Goal: Task Accomplishment & Management: Use online tool/utility

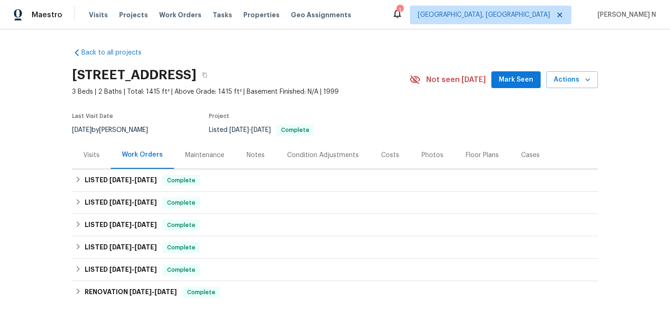
click at [198, 150] on div "Maintenance" at bounding box center [204, 154] width 39 height 9
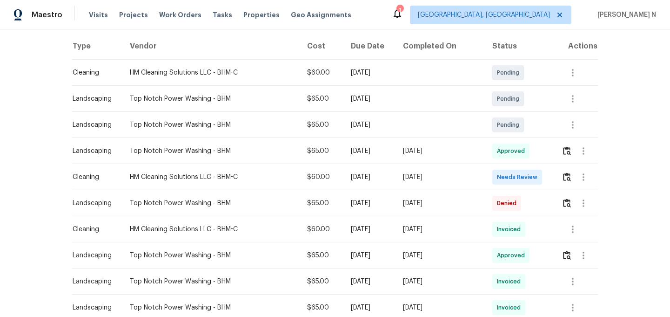
scroll to position [189, 0]
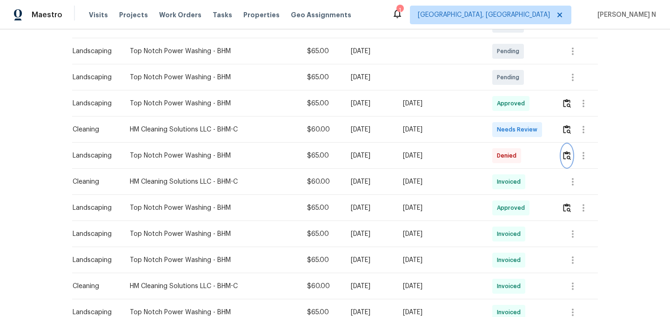
click at [568, 155] on img "button" at bounding box center [567, 155] width 8 height 9
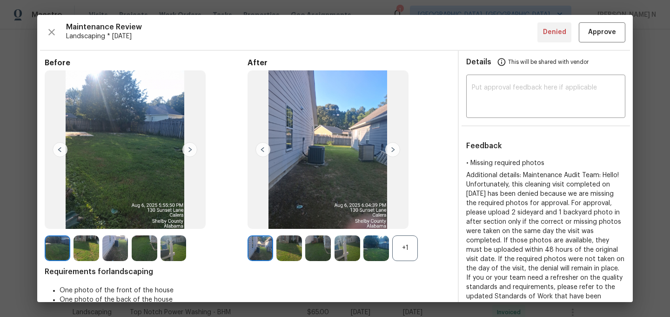
click at [412, 255] on div "+1" at bounding box center [405, 248] width 26 height 26
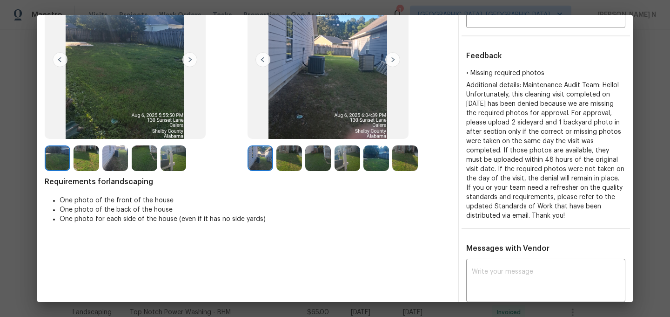
scroll to position [182, 0]
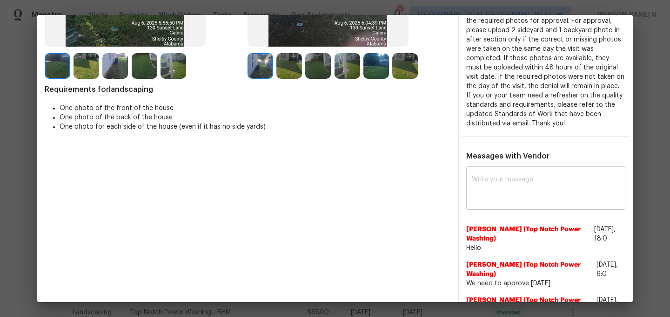
click at [513, 190] on textarea at bounding box center [546, 189] width 148 height 26
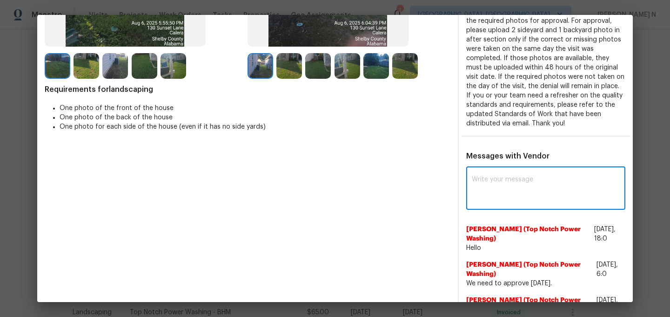
paste textarea "Maintenance Audit Team: Hello! Thank you for the feedback after further review …"
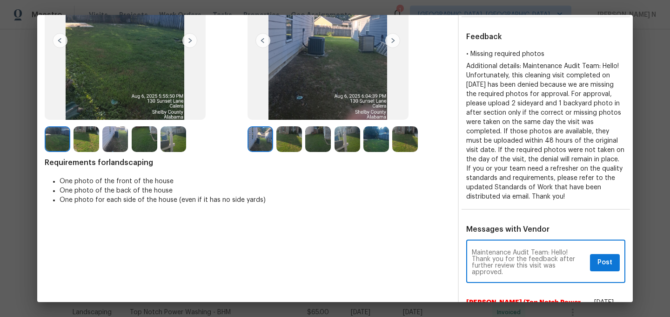
scroll to position [232, 0]
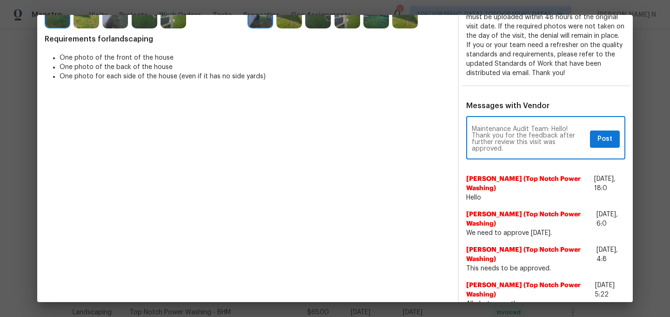
type textarea "Maintenance Audit Team: Hello! Thank you for the feedback after further review …"
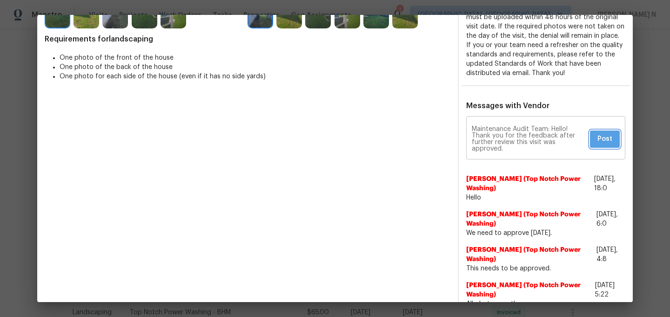
click at [600, 138] on span "Post" at bounding box center [605, 139] width 15 height 12
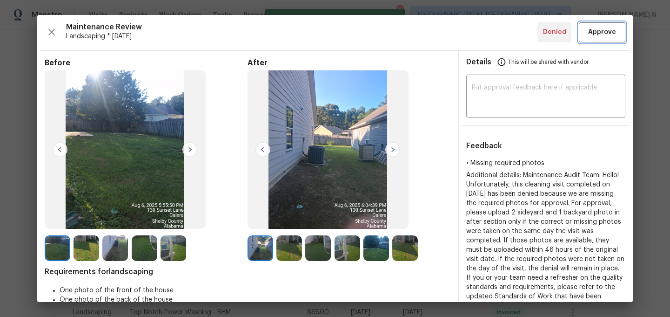
click at [595, 40] on button "Approve" at bounding box center [602, 32] width 47 height 20
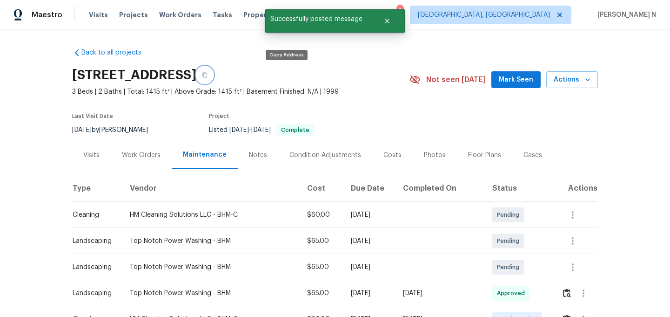
click at [213, 76] on button "button" at bounding box center [204, 75] width 17 height 17
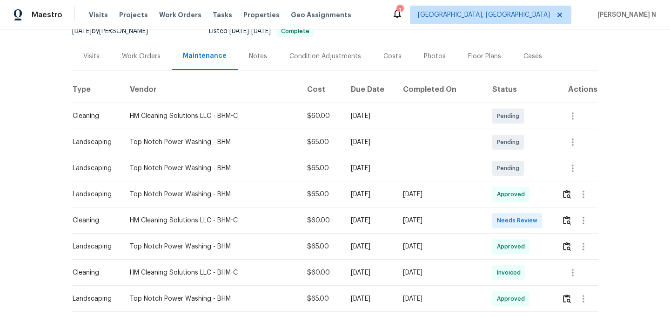
scroll to position [118, 0]
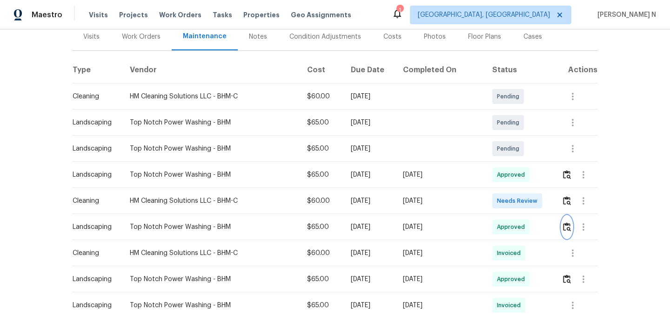
click at [566, 227] on img "button" at bounding box center [567, 226] width 8 height 9
drag, startPoint x: 130, startPoint y: 227, endPoint x: 231, endPoint y: 228, distance: 100.6
click at [231, 228] on div "Top Notch Power Washing - BHM" at bounding box center [211, 226] width 162 height 9
copy div "Top Notch Power Washing - BHM"
click at [567, 229] on img "button" at bounding box center [567, 226] width 8 height 9
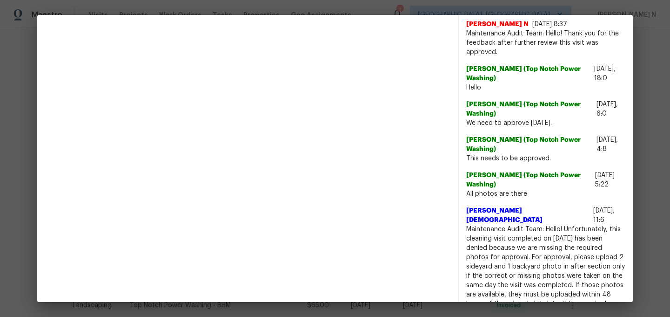
scroll to position [308, 0]
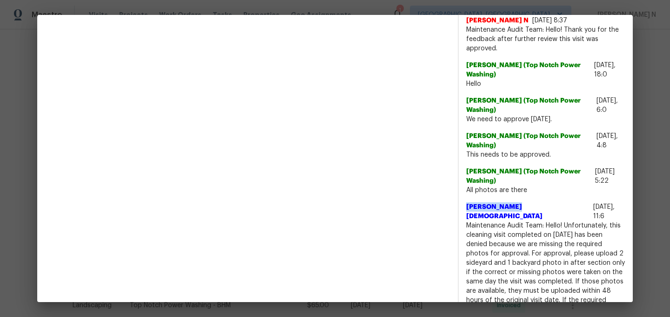
drag, startPoint x: 465, startPoint y: 205, endPoint x: 511, endPoint y: 205, distance: 45.6
click at [511, 205] on div "x ​ Nijanthan N 8/15/25, 8:37 Maintenance Audit Team: Hello! Thank you for the …" at bounding box center [546, 260] width 174 height 601
copy span "Johnson Jesus"
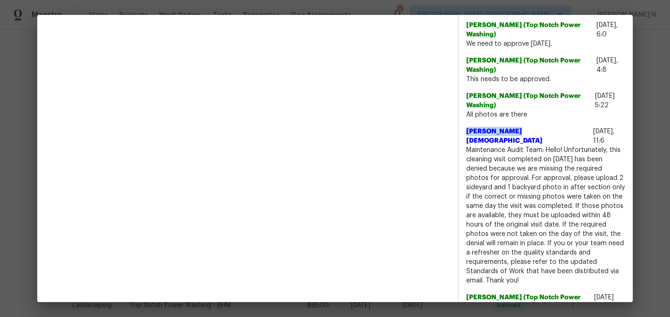
scroll to position [390, 0]
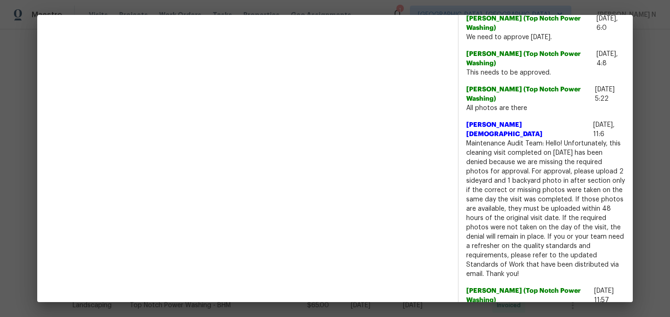
click at [475, 139] on span "Maintenance Audit Team: Hello! Unfortunately, this cleaning visit completed on …" at bounding box center [545, 209] width 159 height 140
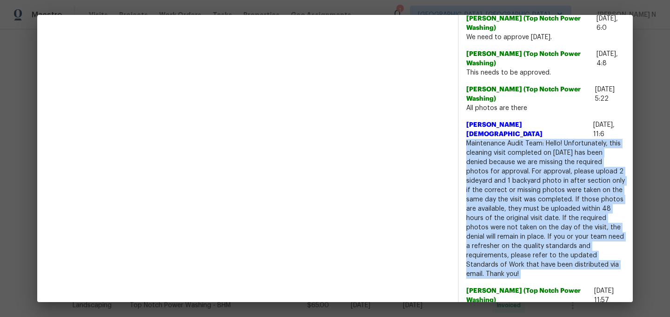
click at [475, 139] on span "Maintenance Audit Team: Hello! Unfortunately, this cleaning visit completed on …" at bounding box center [545, 209] width 159 height 140
copy span "Maintenance Audit Team: Hello! Unfortunately, this cleaning visit completed on …"
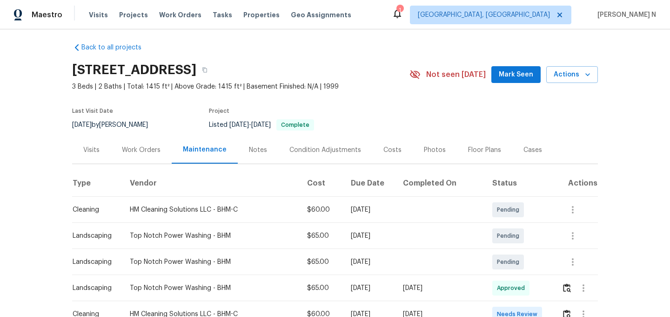
scroll to position [0, 0]
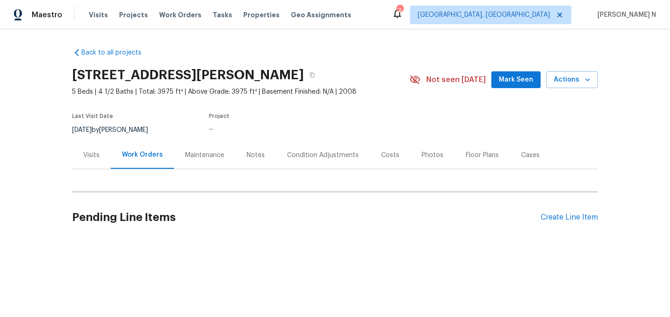
click at [204, 151] on div "Maintenance" at bounding box center [204, 154] width 39 height 9
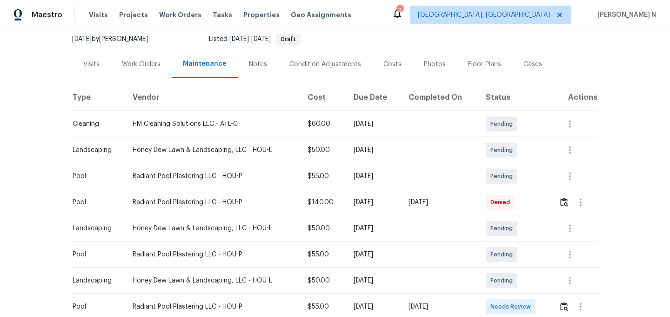
scroll to position [147, 0]
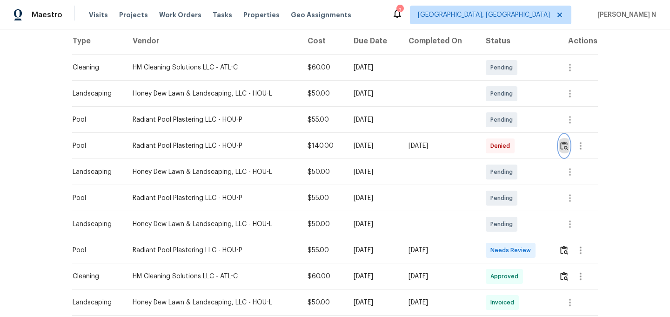
click at [568, 148] on img "button" at bounding box center [564, 145] width 8 height 9
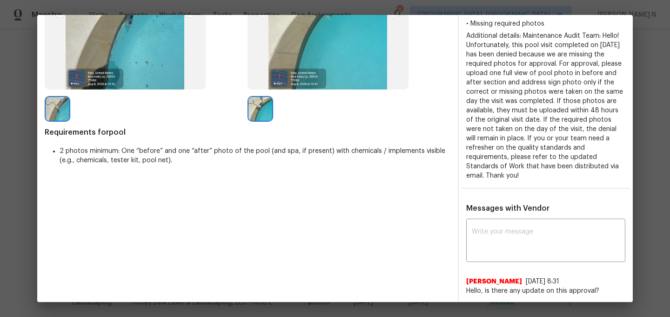
scroll to position [0, 0]
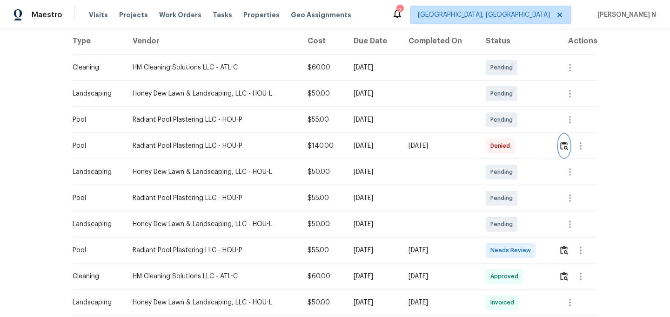
click at [568, 148] on img "button" at bounding box center [564, 145] width 8 height 9
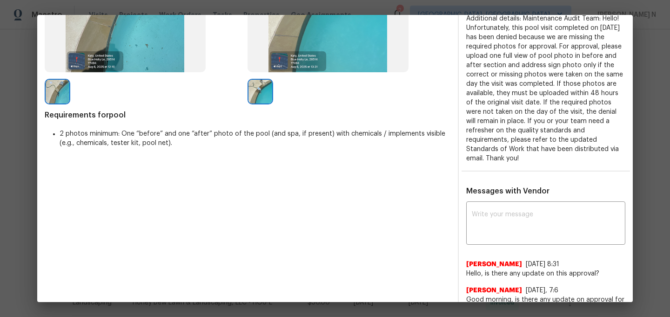
scroll to position [201, 0]
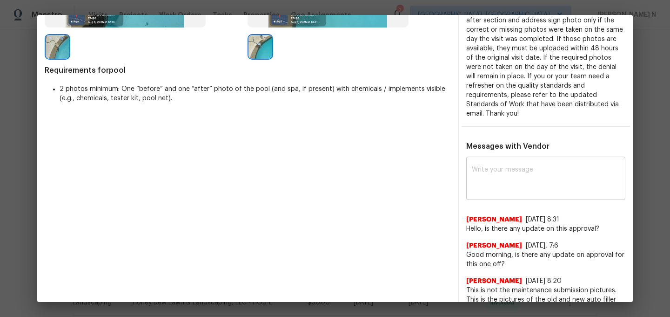
click at [515, 191] on textarea at bounding box center [546, 179] width 148 height 26
paste textarea "Maintenance Audit Team: Hello! Thank you for the feedback after further review …"
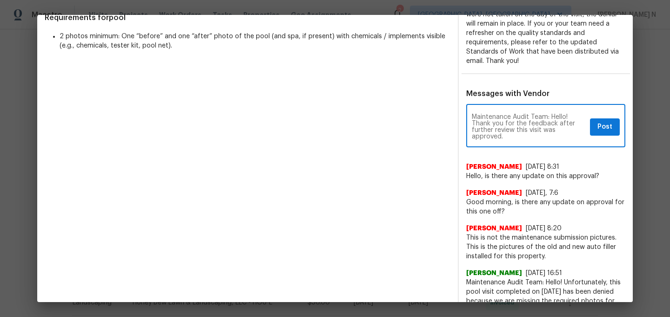
scroll to position [258, 0]
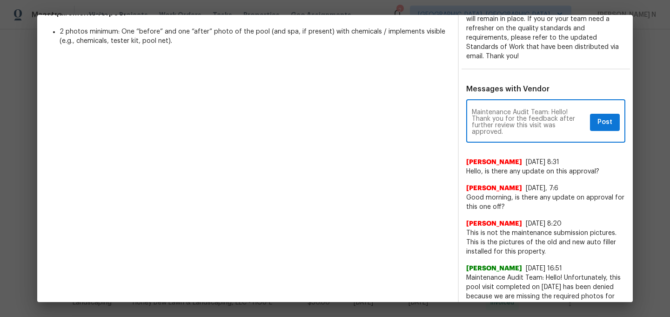
type textarea "Maintenance Audit Team: Hello! Thank you for the feedback after further review …"
click at [605, 125] on span "Post" at bounding box center [605, 122] width 15 height 12
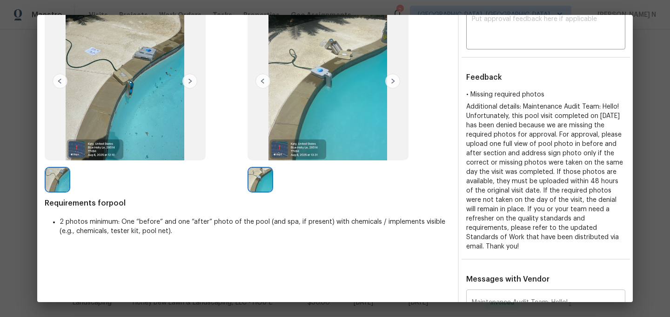
scroll to position [0, 0]
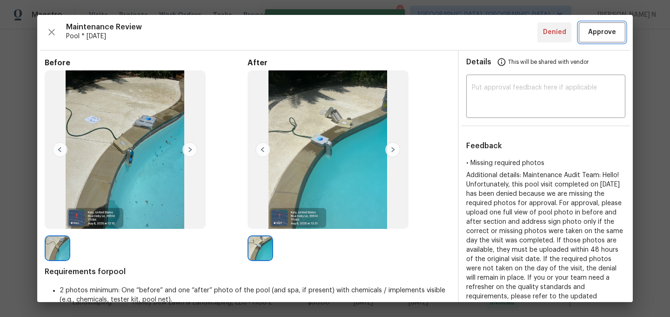
click at [607, 37] on span "Approve" at bounding box center [602, 33] width 28 height 12
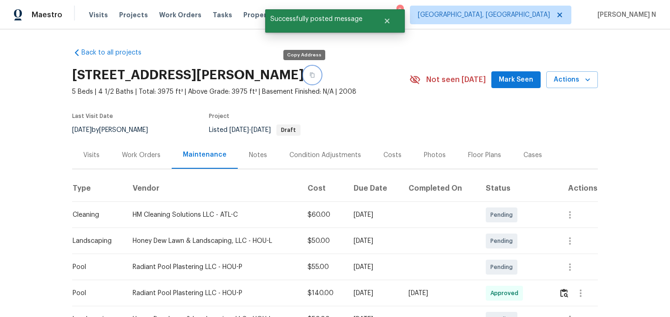
click at [310, 74] on icon "button" at bounding box center [312, 75] width 5 height 5
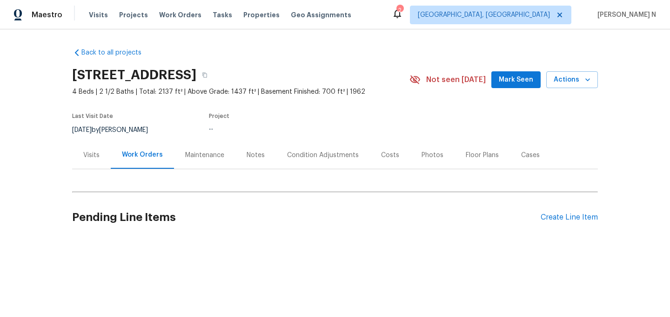
click at [195, 149] on div "Maintenance" at bounding box center [204, 154] width 61 height 27
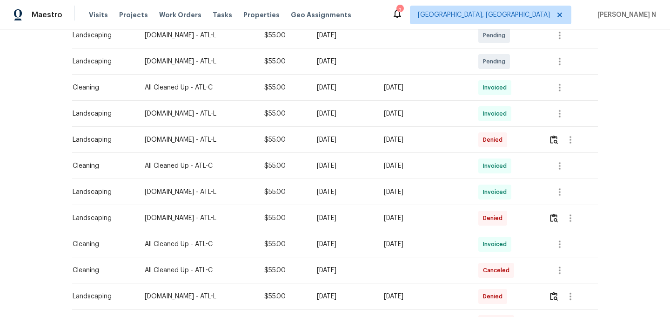
scroll to position [237, 0]
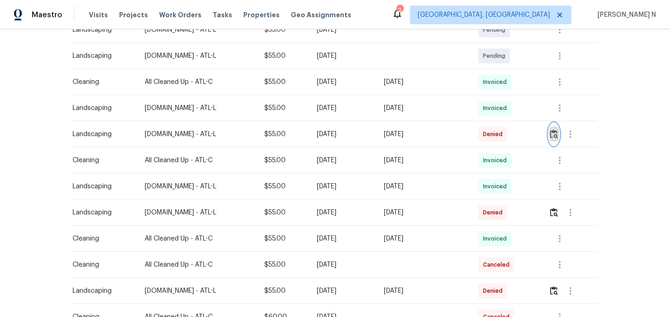
click at [556, 128] on button "button" at bounding box center [554, 134] width 11 height 22
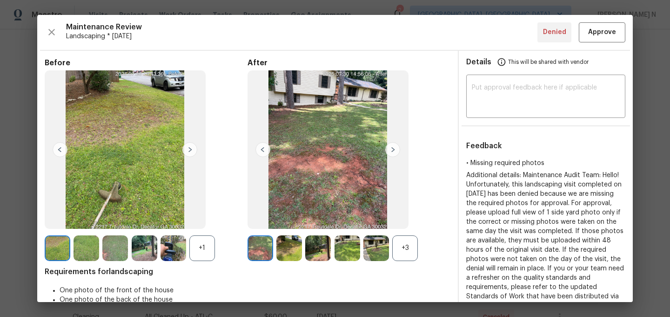
click at [414, 249] on div "+3" at bounding box center [405, 248] width 26 height 26
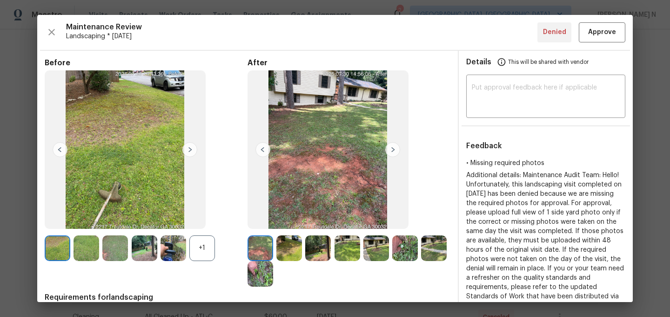
click at [203, 250] on div "+1" at bounding box center [202, 248] width 26 height 26
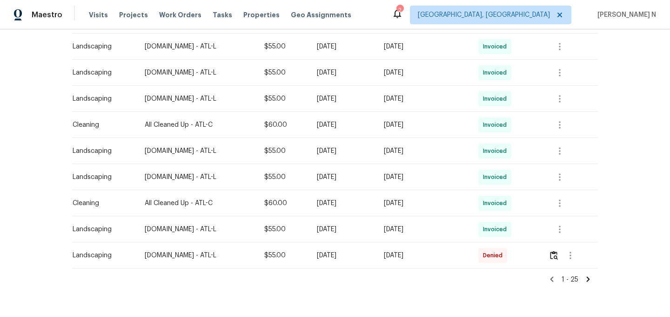
scroll to position [592, 0]
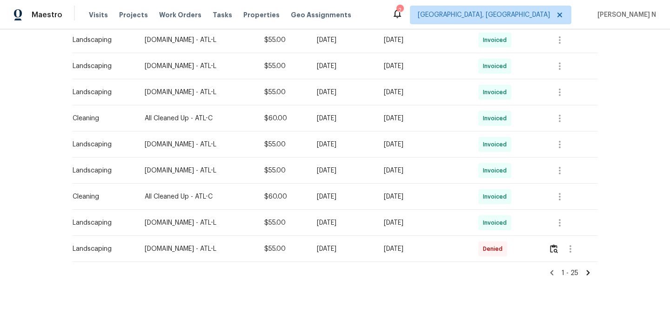
click at [587, 273] on icon at bounding box center [588, 272] width 8 height 8
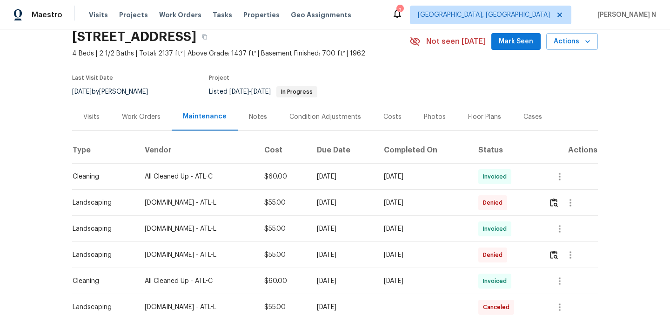
scroll to position [67, 0]
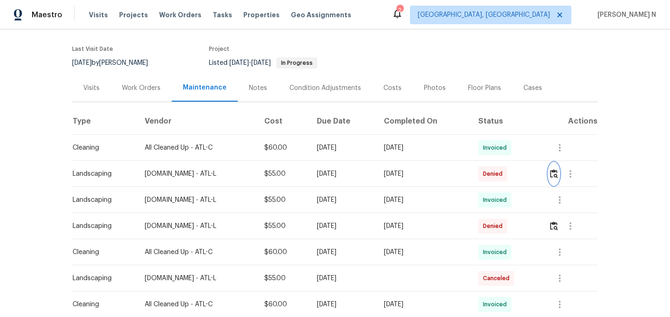
click at [556, 172] on img "button" at bounding box center [554, 173] width 8 height 9
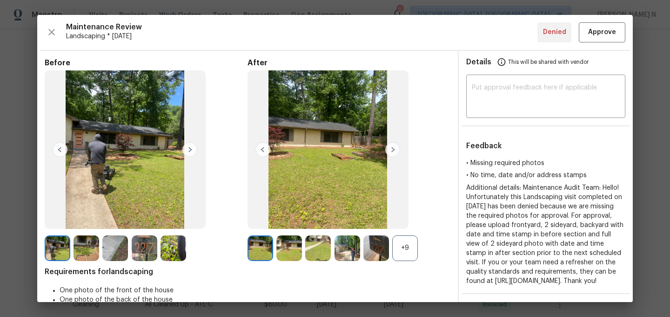
click at [399, 253] on div "+9" at bounding box center [405, 248] width 26 height 26
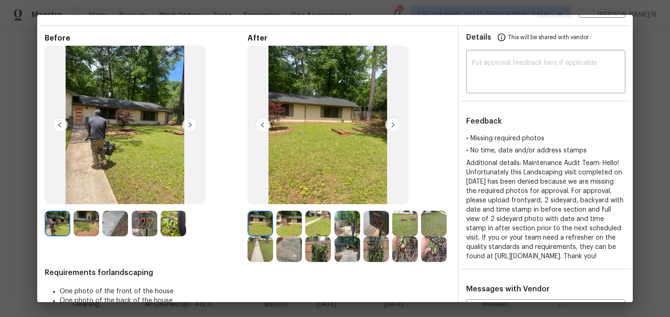
scroll to position [27, 0]
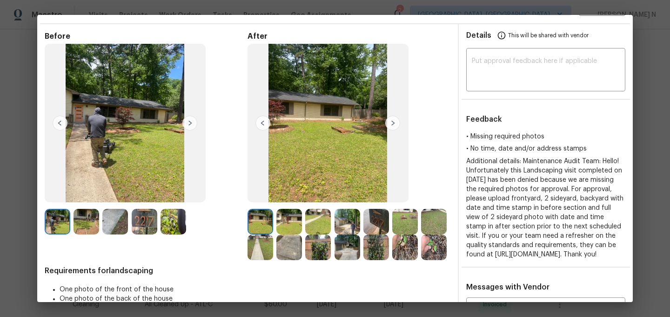
click at [258, 245] on img at bounding box center [261, 247] width 26 height 26
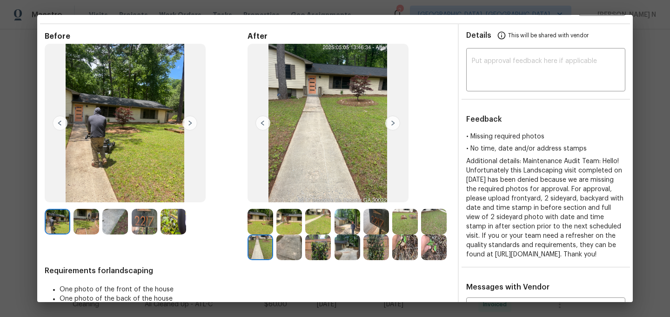
click at [260, 231] on img at bounding box center [261, 222] width 26 height 26
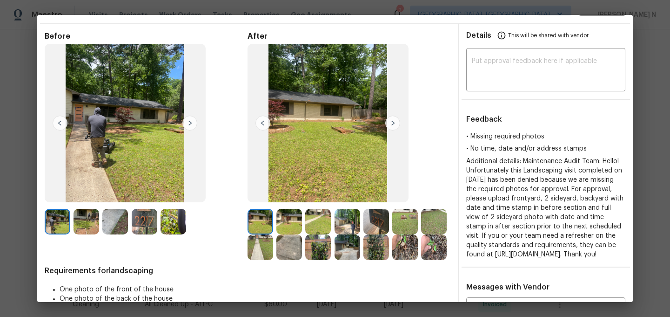
click at [269, 253] on img at bounding box center [261, 247] width 26 height 26
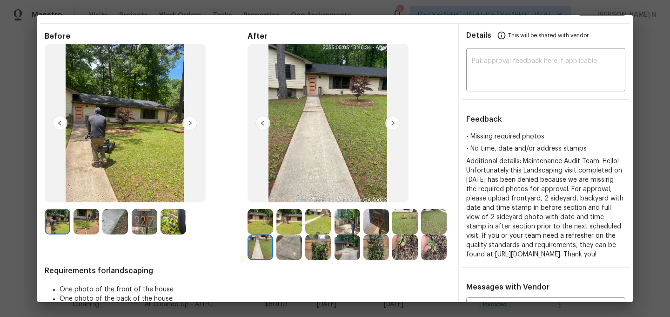
click at [300, 230] on img at bounding box center [290, 222] width 26 height 26
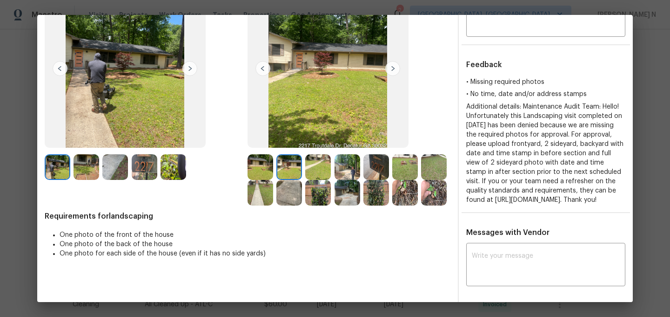
scroll to position [39, 0]
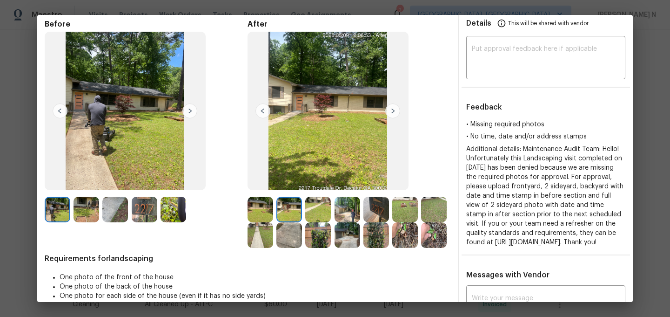
click at [263, 236] on img at bounding box center [261, 235] width 26 height 26
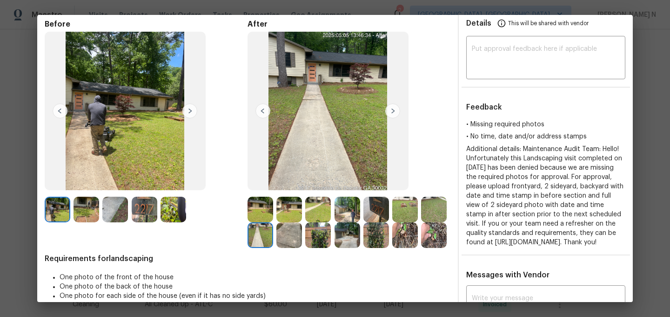
click at [291, 203] on img at bounding box center [290, 209] width 26 height 26
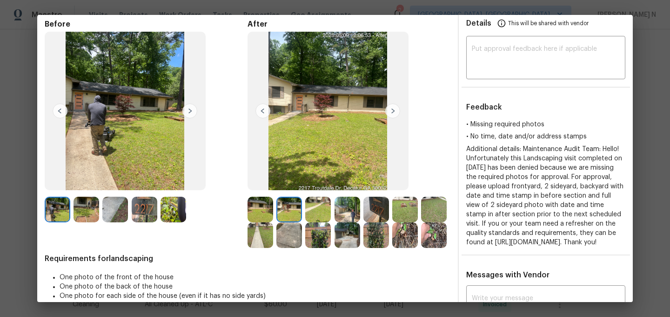
click at [313, 206] on img at bounding box center [318, 209] width 26 height 26
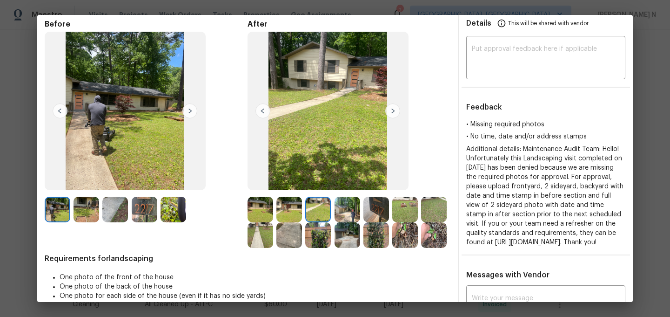
click at [349, 212] on img at bounding box center [348, 209] width 26 height 26
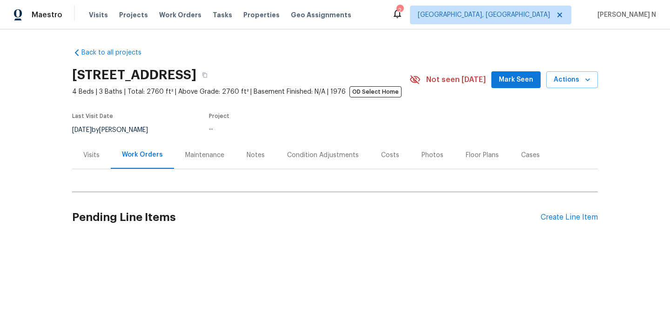
click at [197, 157] on div "Maintenance" at bounding box center [204, 154] width 39 height 9
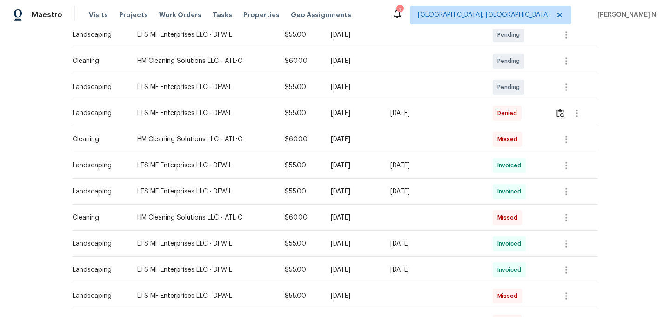
scroll to position [176, 0]
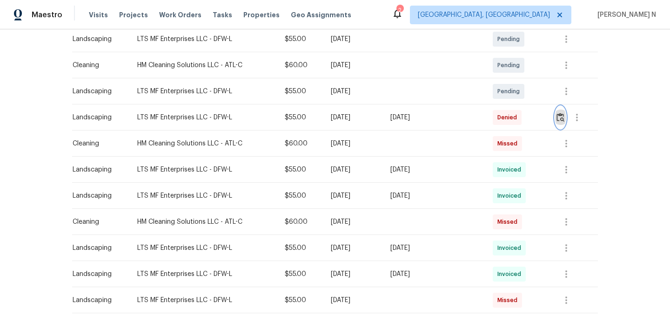
click at [559, 120] on img "button" at bounding box center [561, 117] width 8 height 9
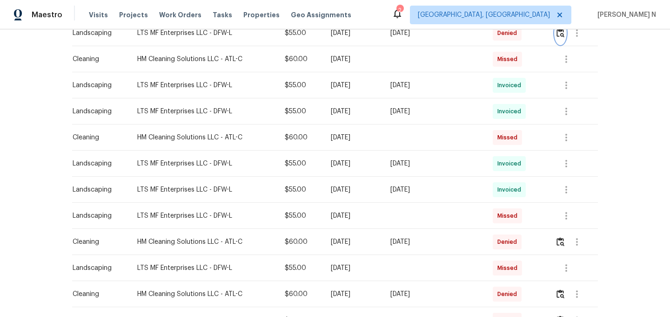
scroll to position [182, 0]
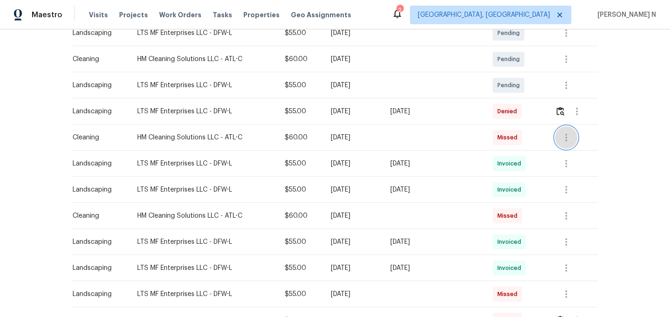
click at [561, 138] on icon "button" at bounding box center [566, 137] width 11 height 11
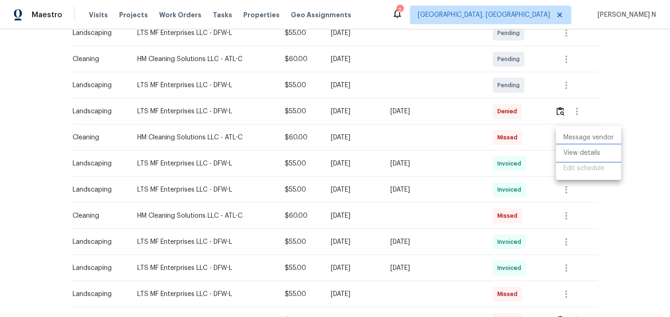
click at [567, 159] on li "View details" at bounding box center [588, 152] width 65 height 15
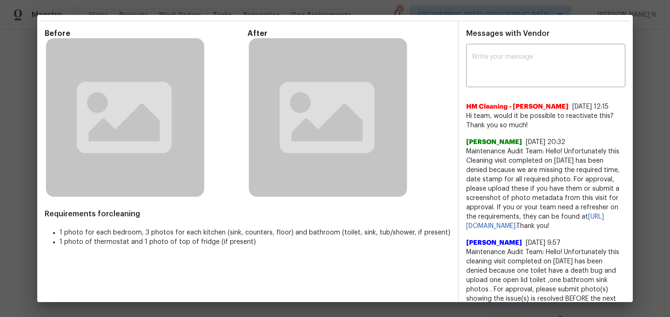
scroll to position [51, 0]
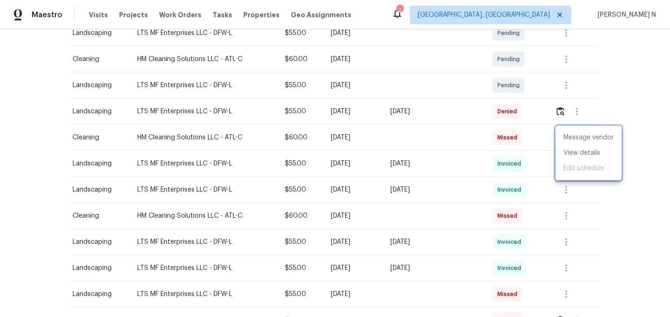
click at [474, 145] on div at bounding box center [335, 158] width 670 height 317
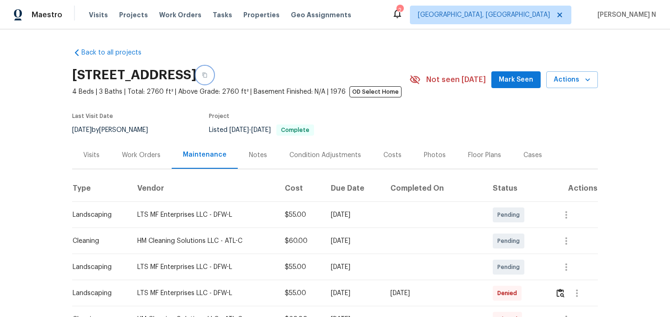
click at [207, 75] on icon "button" at bounding box center [205, 75] width 5 height 5
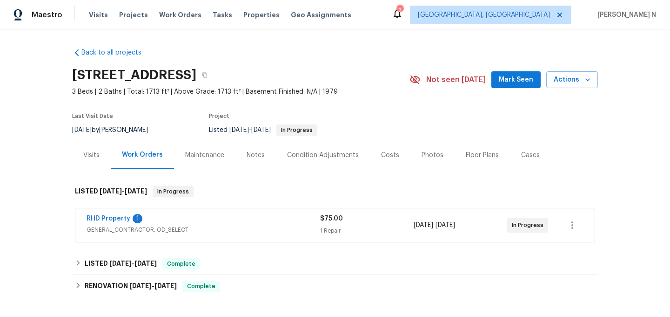
click at [203, 151] on div "Maintenance" at bounding box center [204, 154] width 39 height 9
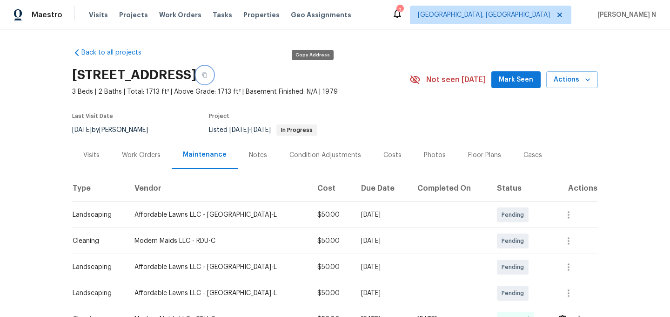
click at [208, 73] on icon "button" at bounding box center [205, 75] width 6 height 6
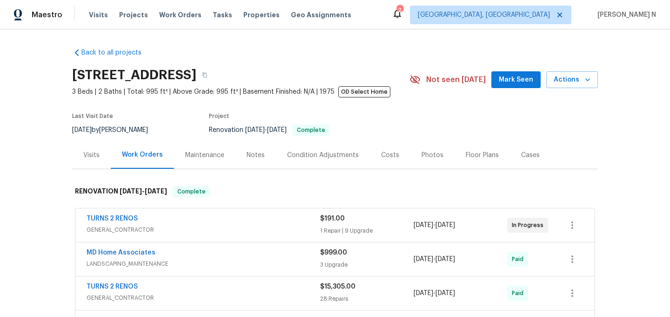
click at [212, 158] on div "Maintenance" at bounding box center [204, 154] width 39 height 9
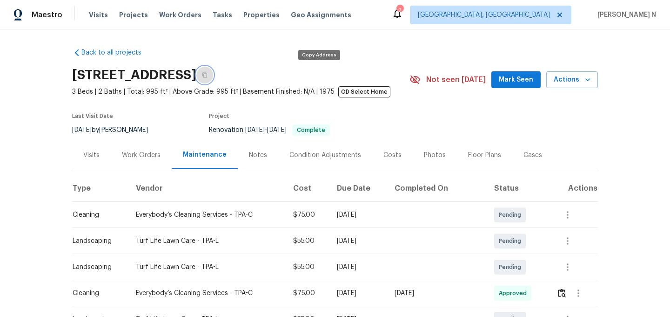
click at [208, 77] on icon "button" at bounding box center [205, 75] width 6 height 6
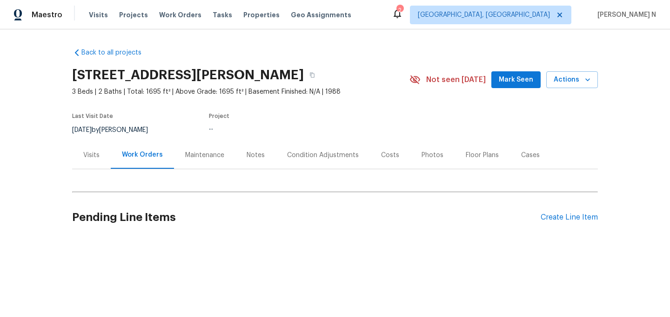
click at [197, 155] on div "Maintenance" at bounding box center [204, 154] width 39 height 9
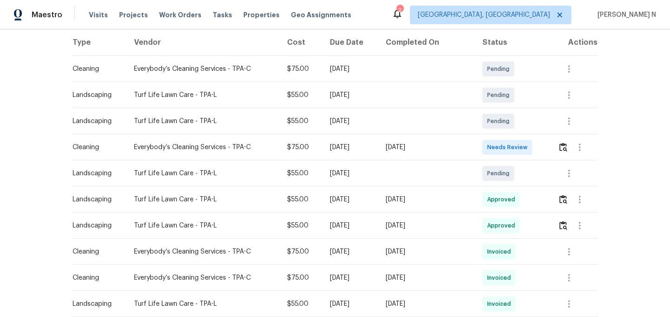
scroll to position [136, 0]
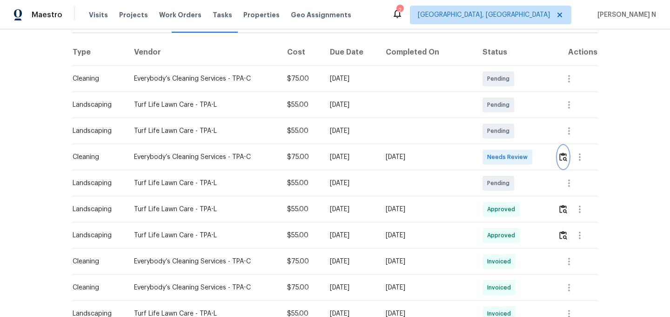
click at [560, 153] on img "button" at bounding box center [564, 156] width 8 height 9
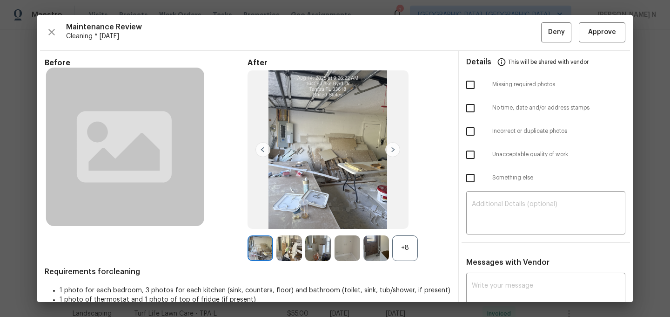
click at [400, 258] on div "+8" at bounding box center [405, 248] width 26 height 26
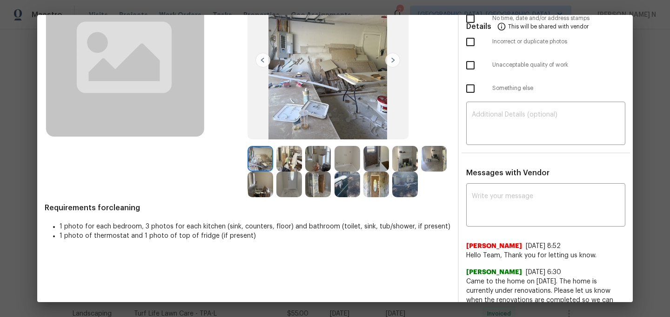
scroll to position [0, 0]
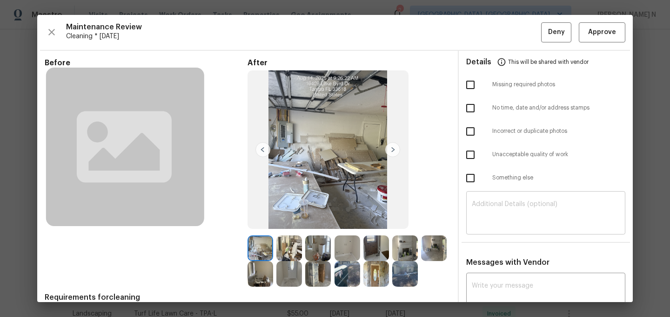
click at [625, 206] on div "​" at bounding box center [545, 213] width 159 height 41
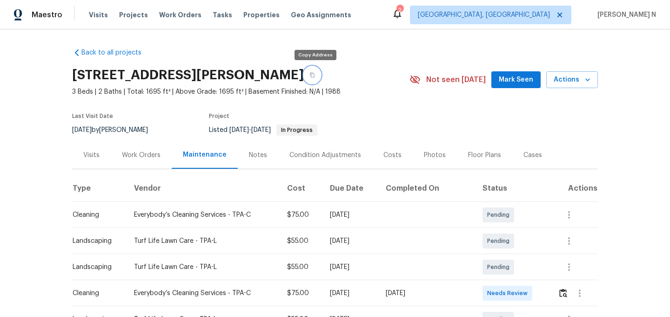
click at [316, 79] on button "button" at bounding box center [312, 75] width 17 height 17
click at [315, 72] on icon "button" at bounding box center [313, 75] width 6 height 6
click at [567, 295] on img "button" at bounding box center [564, 292] width 8 height 9
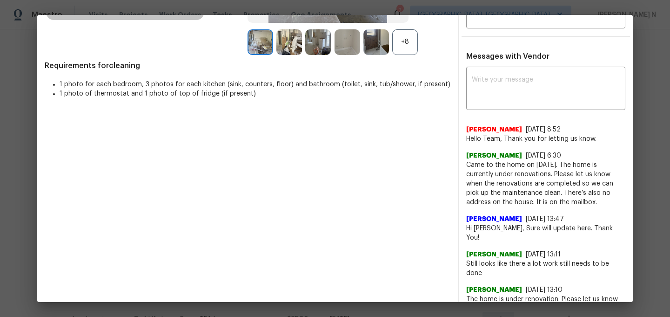
scroll to position [209, 0]
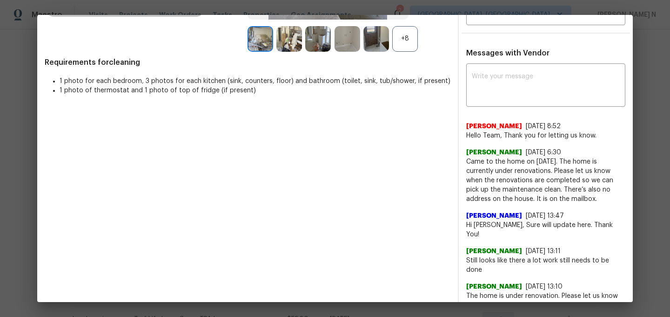
drag, startPoint x: 466, startPoint y: 160, endPoint x: 569, endPoint y: 197, distance: 108.8
click at [569, 197] on span "Came to the home on 8/14/25. The home is currently under renovations. Please le…" at bounding box center [545, 180] width 159 height 47
copy span "Came to the home on 8/14/25. The home is currently under renovations. Please le…"
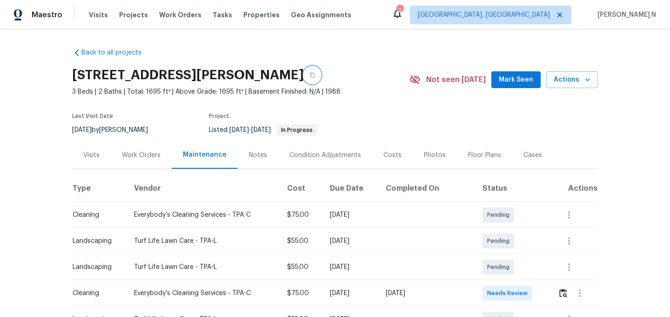
click at [321, 72] on button "button" at bounding box center [312, 75] width 17 height 17
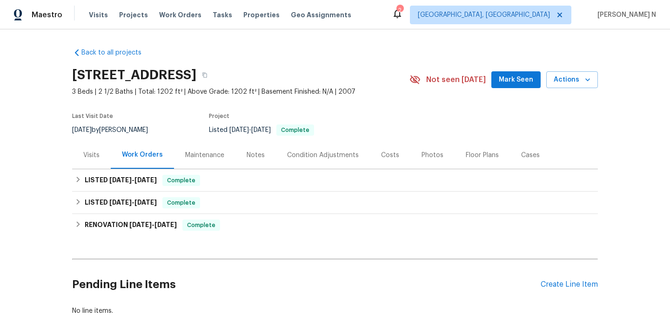
click at [200, 155] on div "Maintenance" at bounding box center [204, 154] width 39 height 9
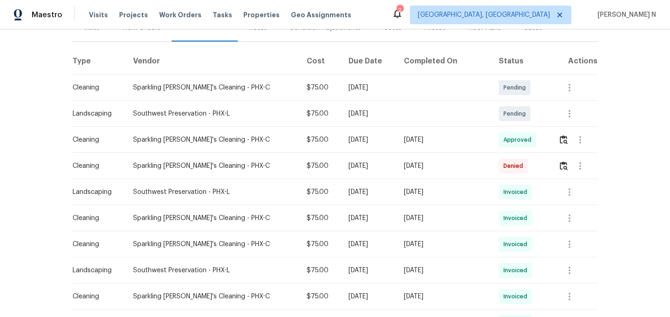
scroll to position [104, 0]
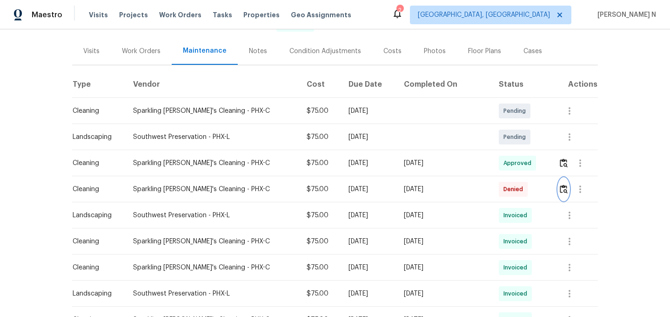
click at [561, 188] on img "button" at bounding box center [564, 188] width 8 height 9
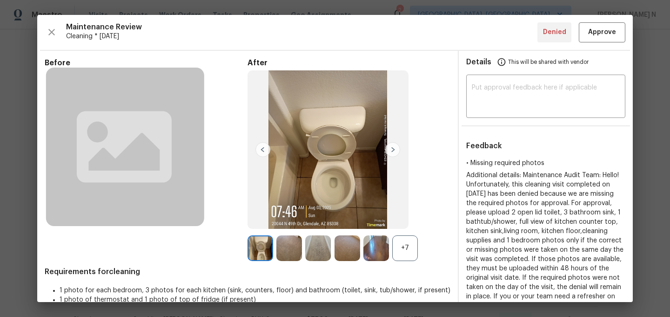
click at [403, 246] on div "+7" at bounding box center [405, 248] width 26 height 26
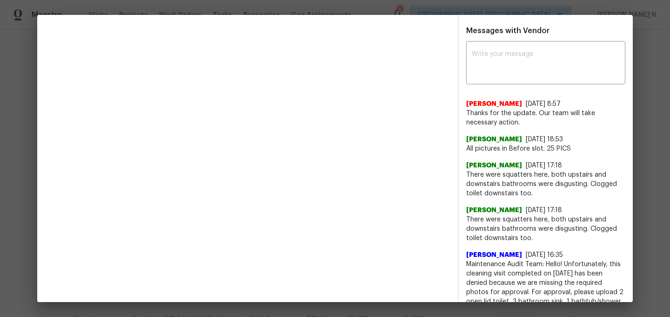
scroll to position [321, 0]
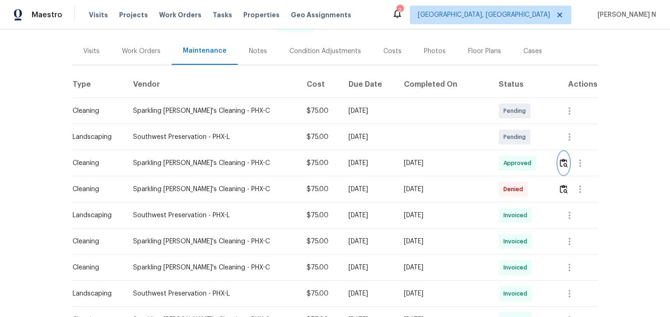
click at [563, 163] on img "button" at bounding box center [564, 162] width 8 height 9
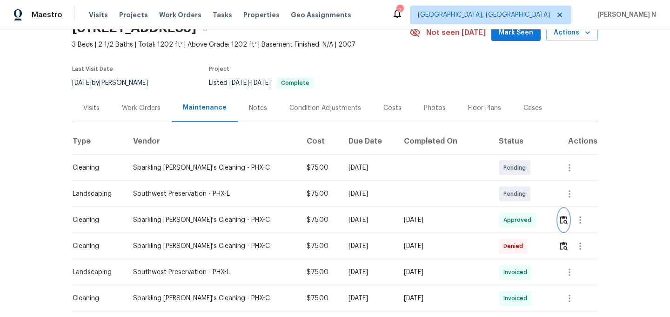
scroll to position [60, 0]
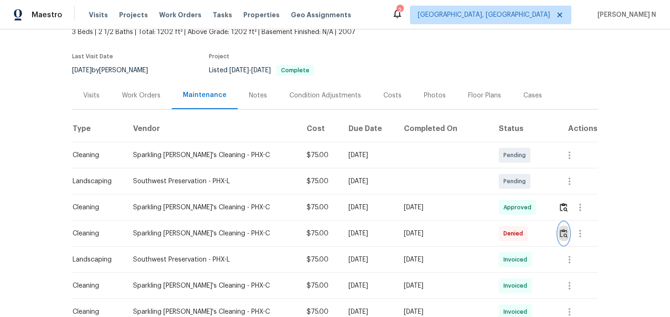
click at [560, 236] on img "button" at bounding box center [564, 233] width 8 height 9
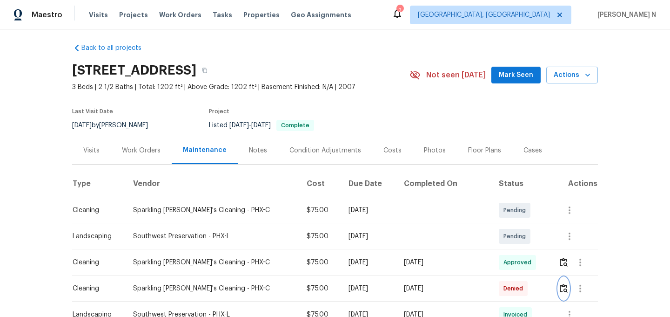
scroll to position [2, 0]
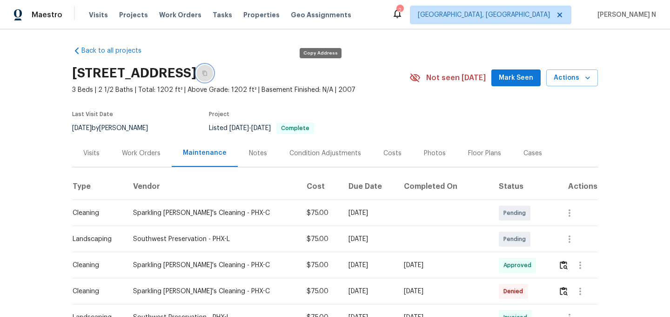
click at [213, 69] on button "button" at bounding box center [204, 73] width 17 height 17
click at [560, 288] on img "button" at bounding box center [564, 290] width 8 height 9
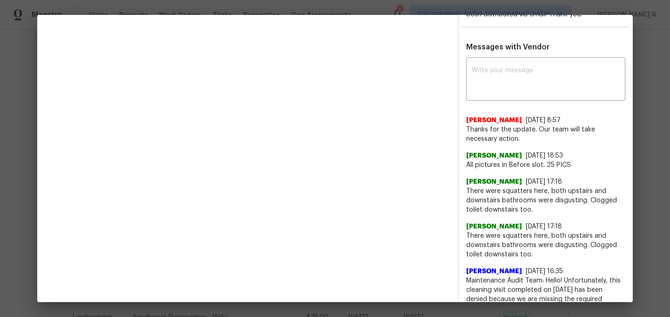
scroll to position [311, 0]
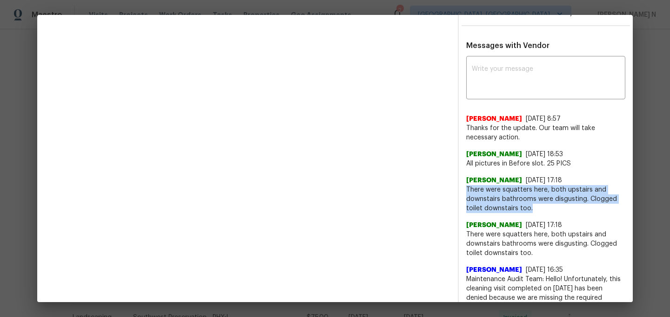
drag, startPoint x: 467, startPoint y: 196, endPoint x: 545, endPoint y: 216, distance: 80.7
click at [545, 213] on span "There were squatters here, both upstairs and downstairs bathrooms were disgusti…" at bounding box center [545, 199] width 159 height 28
copy span "There were squatters here, both upstairs and downstairs bathrooms were disgusti…"
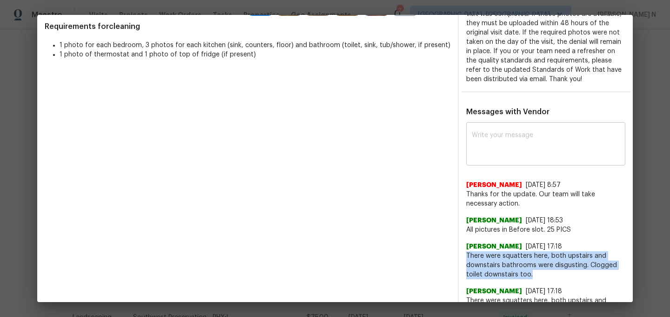
scroll to position [359, 0]
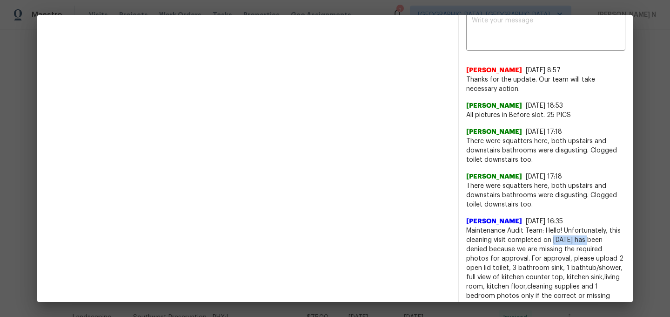
drag, startPoint x: 554, startPoint y: 248, endPoint x: 590, endPoint y: 249, distance: 35.9
click at [590, 249] on span "Maintenance Audit Team: Hello! Unfortunately, this cleaning visit completed on …" at bounding box center [545, 305] width 159 height 158
copy span "08/10/2025"
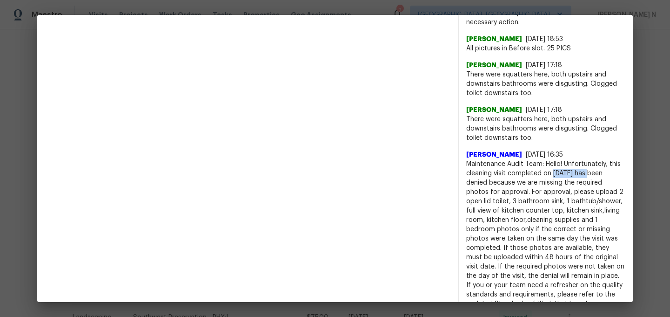
scroll to position [430, 0]
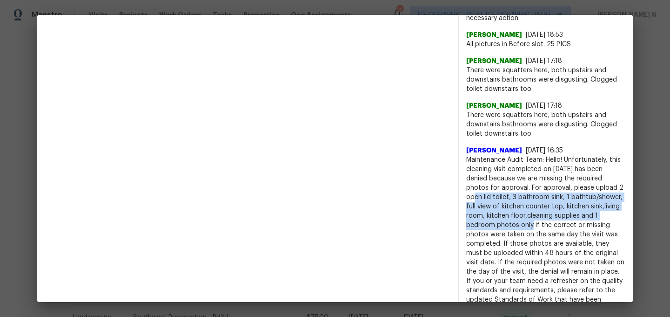
drag, startPoint x: 593, startPoint y: 197, endPoint x: 489, endPoint y: 237, distance: 111.9
click at [489, 237] on span "Maintenance Audit Team: Hello! Unfortunately, this cleaning visit completed on …" at bounding box center [545, 234] width 159 height 158
copy span "2 open lid toilet, 3 bathroom sink, 1 bathtub/shower, full view of kitchen coun…"
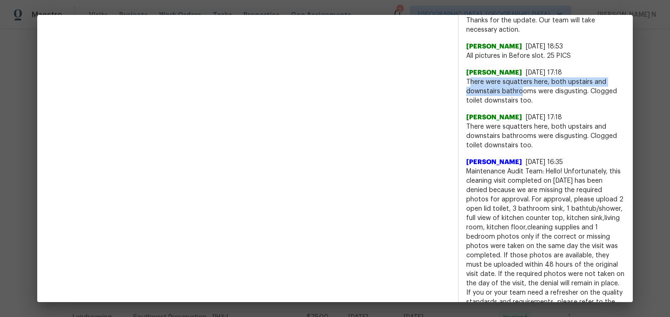
drag, startPoint x: 469, startPoint y: 90, endPoint x: 521, endPoint y: 100, distance: 53.5
click at [521, 100] on span "There were squatters here, both upstairs and downstairs bathrooms were disgusti…" at bounding box center [545, 91] width 159 height 28
drag, startPoint x: 466, startPoint y: 88, endPoint x: 535, endPoint y: 105, distance: 70.9
click at [535, 105] on span "There were squatters here, both upstairs and downstairs bathrooms were disgusti…" at bounding box center [545, 91] width 159 height 28
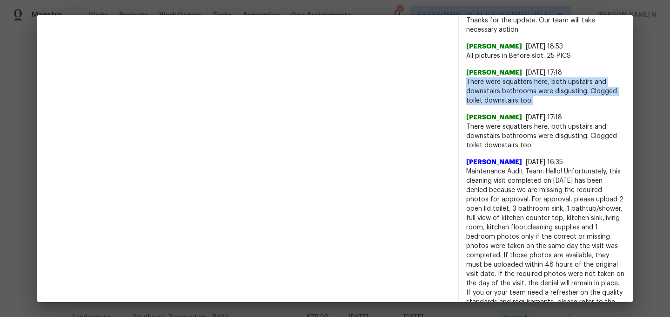
copy span "There were squatters here, both upstairs and downstairs bathrooms were disgusti…"
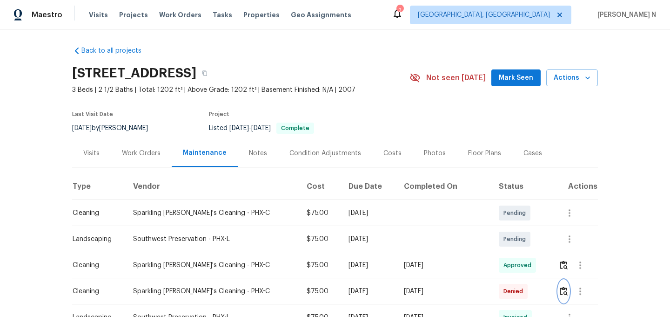
scroll to position [0, 0]
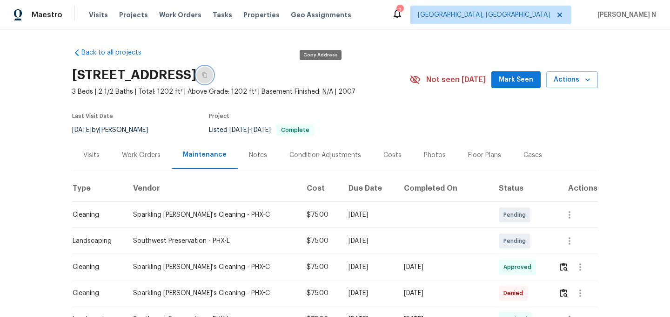
click at [208, 74] on icon "button" at bounding box center [205, 75] width 6 height 6
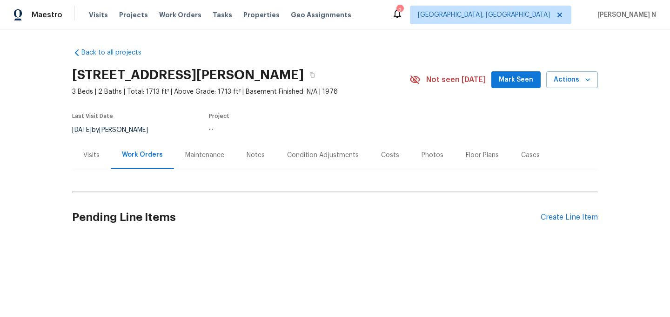
click at [197, 152] on div "Maintenance" at bounding box center [204, 154] width 39 height 9
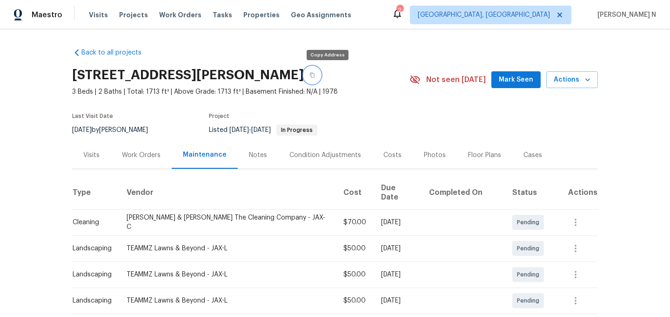
click at [321, 82] on button "button" at bounding box center [312, 75] width 17 height 17
